Goal: Information Seeking & Learning: Learn about a topic

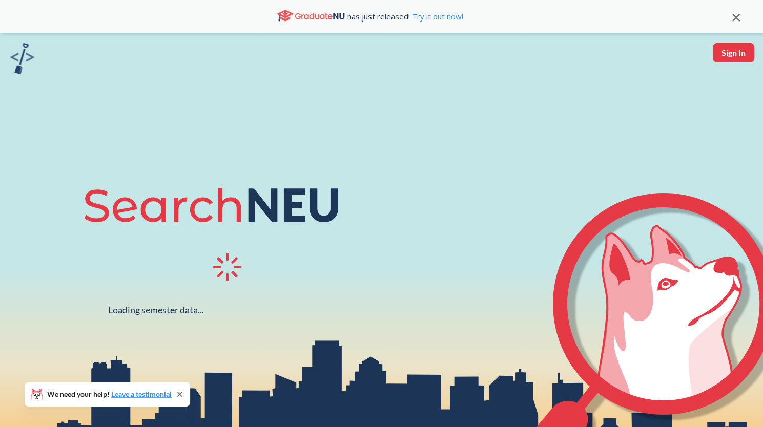
click at [282, 156] on div "Loading semester data... We need your help! Leave a testimonial" at bounding box center [381, 246] width 763 height 427
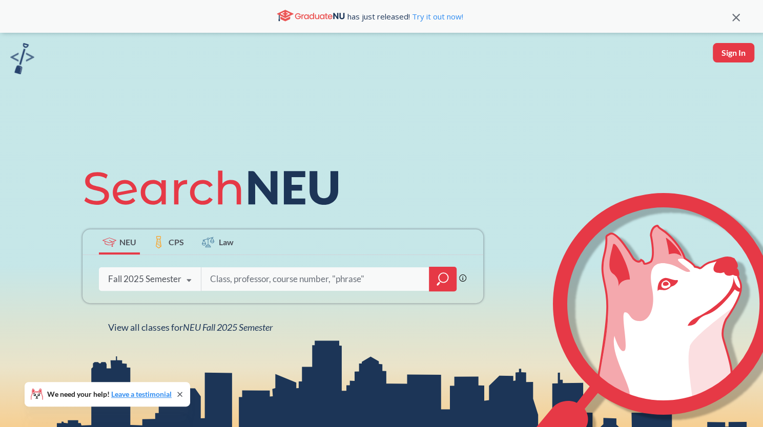
click at [507, 374] on div "NEU CPS Law Phrase search guarantees the exact search appears in the results. E…" at bounding box center [381, 246] width 763 height 427
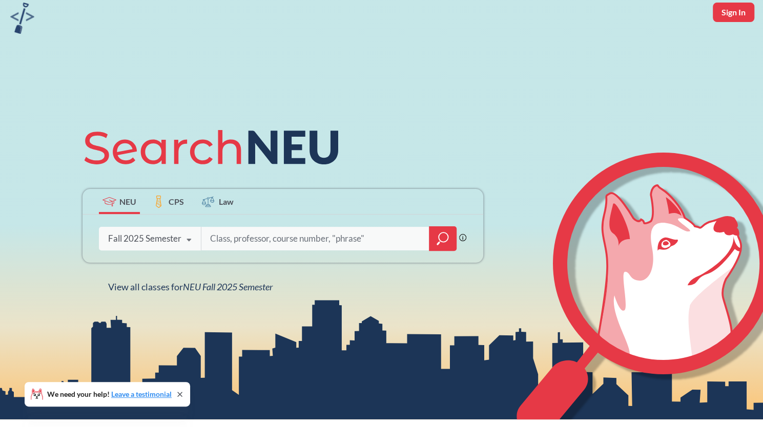
scroll to position [43, 0]
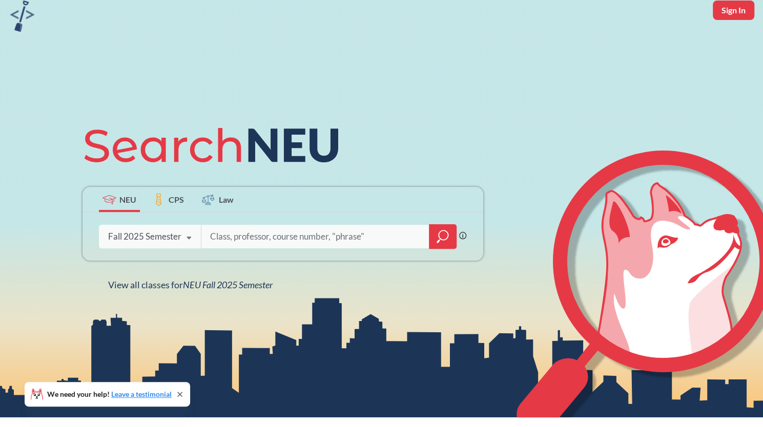
click at [331, 228] on input "search" at bounding box center [315, 237] width 213 height 22
type input "math 1342"
click at [446, 240] on icon "magnifying glass" at bounding box center [443, 235] width 9 height 9
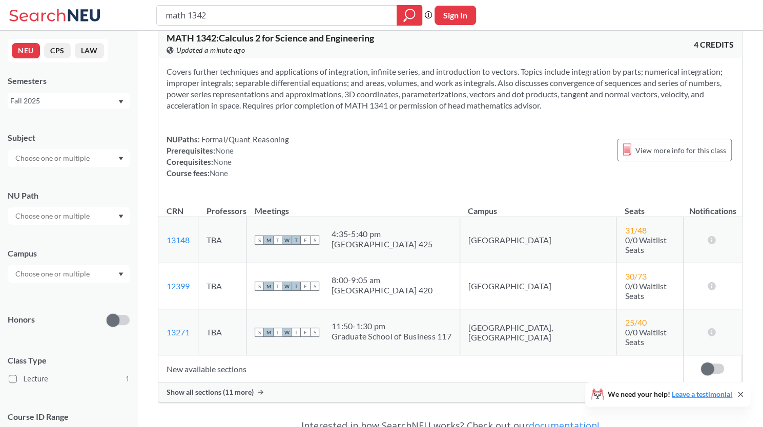
scroll to position [27, 0]
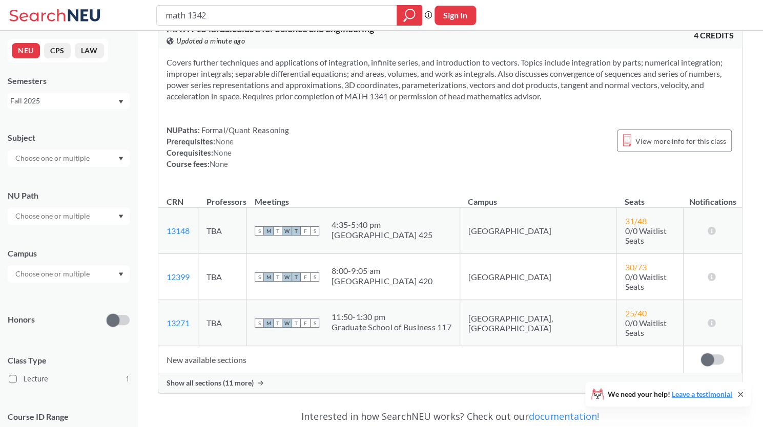
click at [48, 7] on icon at bounding box center [56, 15] width 95 height 20
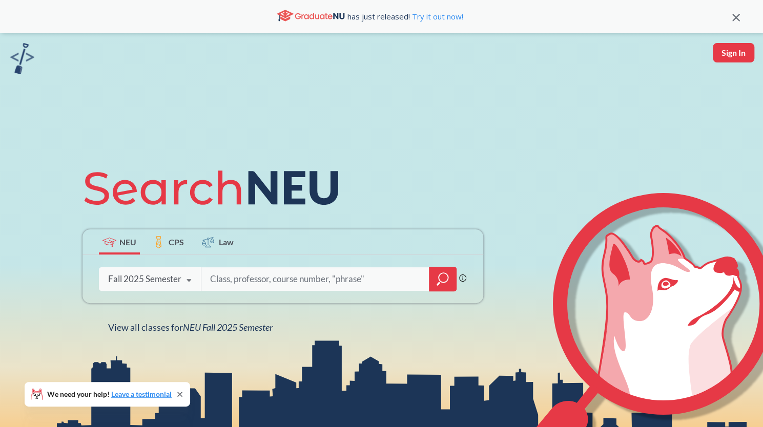
click at [50, 10] on div "has just released! Try it out now!" at bounding box center [370, 16] width 725 height 17
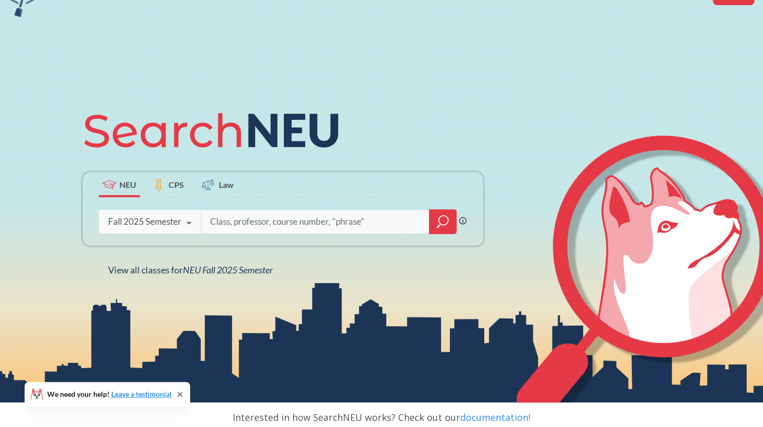
scroll to position [56, 0]
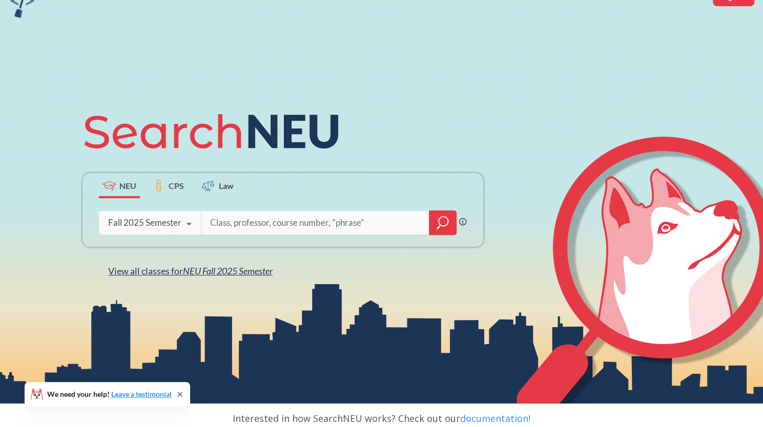
click at [123, 276] on span "View all classes for NEU Fall 2025 Semester" at bounding box center [190, 270] width 164 height 11
click at [129, 273] on span "View all classes for NEU Fall 2025 Semester" at bounding box center [190, 270] width 164 height 11
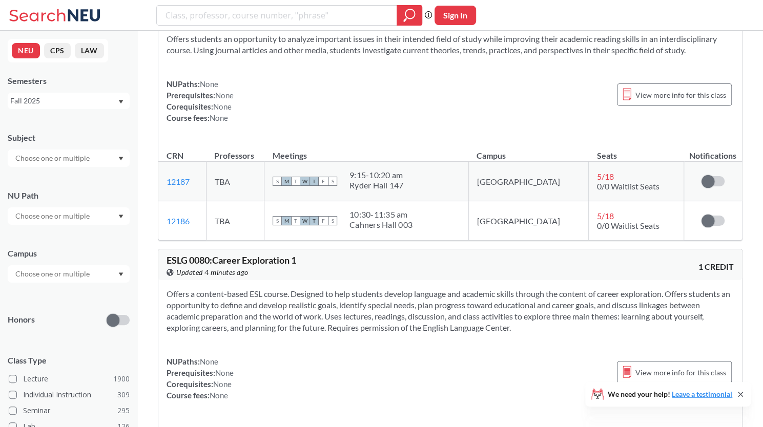
scroll to position [51, 0]
click at [484, 272] on div "ESLG 0080 : Career Exploration 1 View this course on Banner. Updated 4 minutes …" at bounding box center [450, 264] width 584 height 31
click at [463, 279] on div "Offers a content-based ESL course. Designed to help students develop language a…" at bounding box center [450, 347] width 584 height 137
click at [36, 8] on icon at bounding box center [56, 15] width 95 height 20
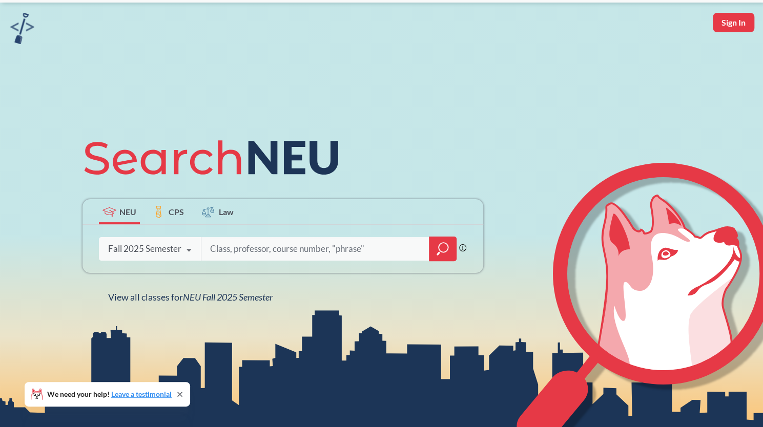
scroll to position [30, 0]
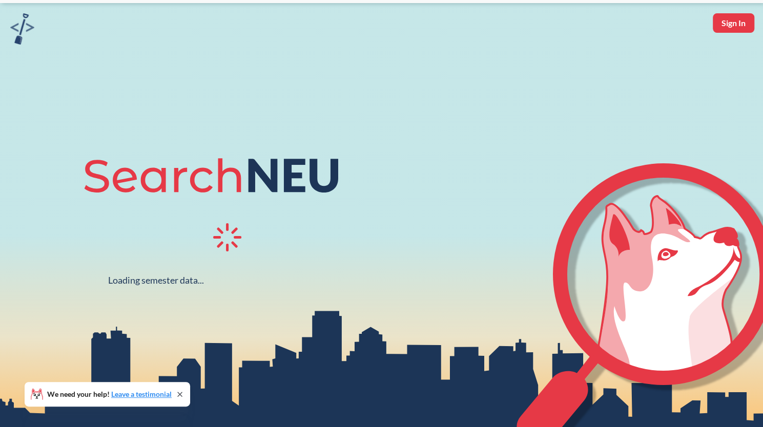
scroll to position [30, 0]
